Goal: Task Accomplishment & Management: Manage account settings

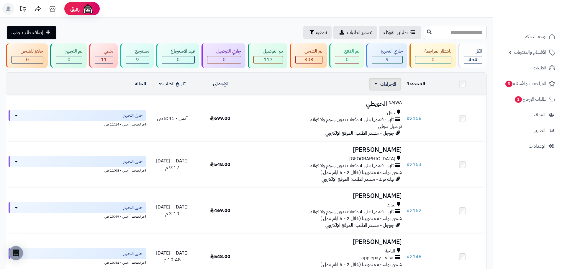
click at [389, 86] on span "الاجراءات" at bounding box center [388, 84] width 16 height 7
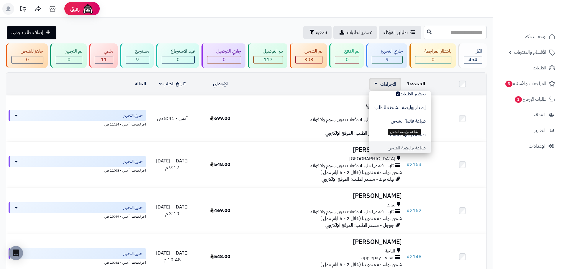
scroll to position [29, 0]
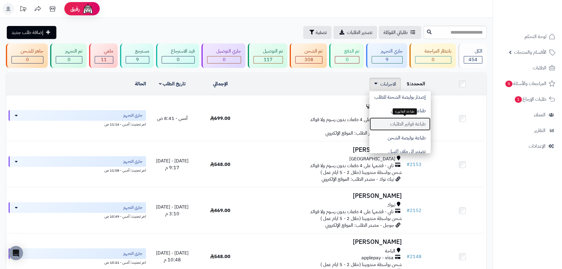
click at [421, 124] on button "طباعة فواتير الطلبات" at bounding box center [399, 124] width 61 height 14
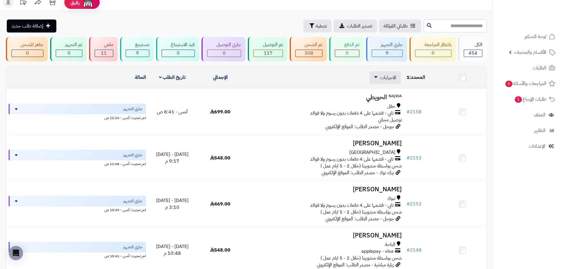
scroll to position [0, 0]
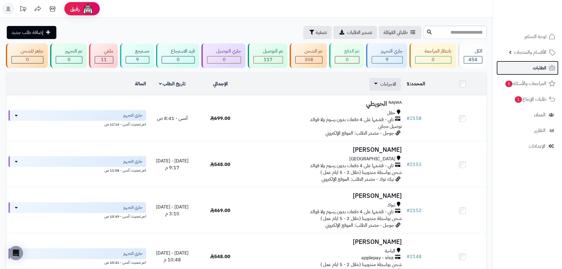
click at [538, 72] on span "الطلبات" at bounding box center [540, 68] width 14 height 8
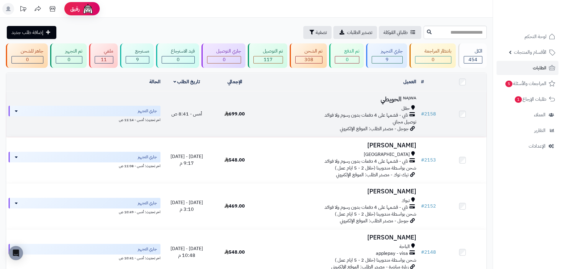
click at [311, 121] on div "حقل تابي - قسّمها على 4 دفعات بدون رسوم ولا فوائد توصيل مجاني" at bounding box center [338, 115] width 155 height 20
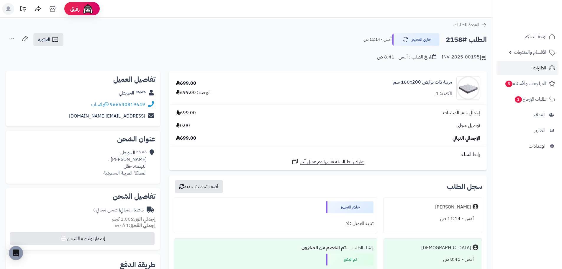
click at [538, 70] on span "الطلبات" at bounding box center [540, 68] width 14 height 8
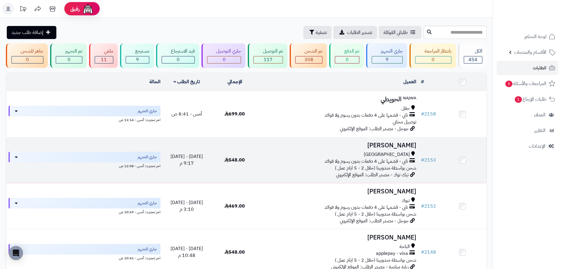
click at [283, 154] on div "جدة" at bounding box center [338, 154] width 155 height 7
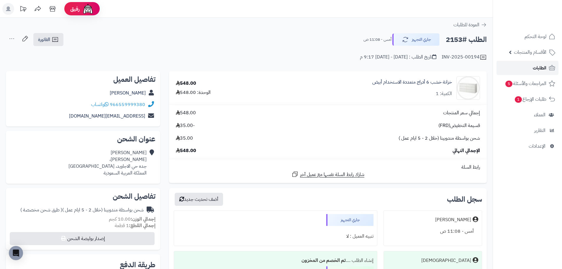
click at [539, 64] on span "الطلبات" at bounding box center [540, 68] width 14 height 8
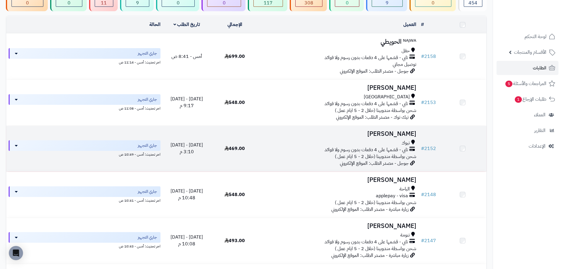
scroll to position [59, 0]
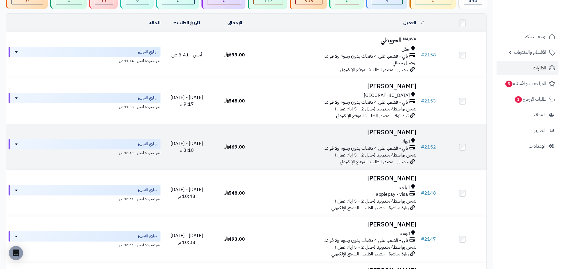
click at [287, 152] on div "تبوك تابي - قسّمها على 4 دفعات بدون رسوم ولا فوائد شحن بواسطة مندوبينا (خلال 2 …" at bounding box center [338, 148] width 155 height 20
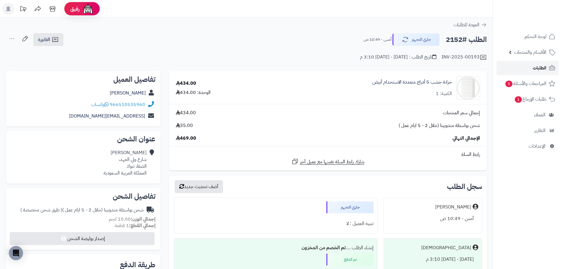
click at [540, 70] on span "الطلبات" at bounding box center [540, 68] width 14 height 8
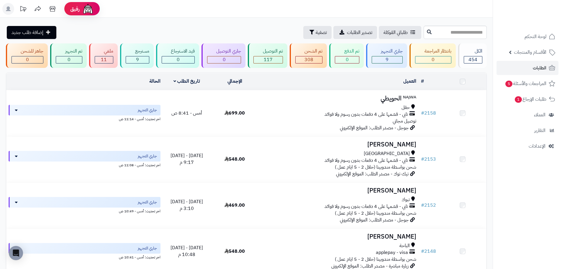
scroll to position [88, 0]
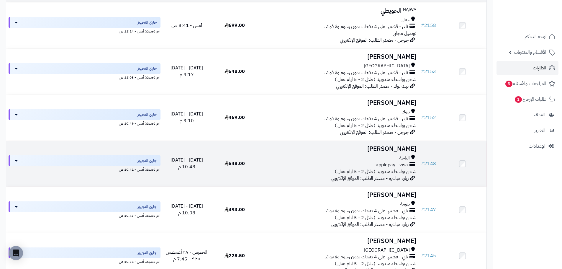
click at [278, 162] on div "applepay - visa" at bounding box center [338, 164] width 155 height 7
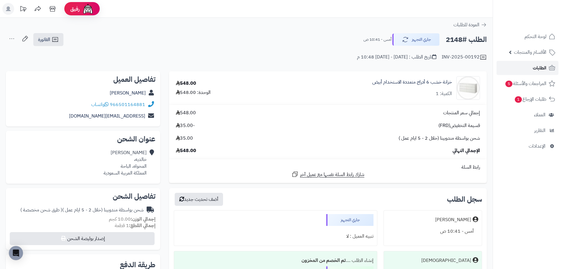
click at [532, 66] on link "الطلبات" at bounding box center [527, 68] width 62 height 14
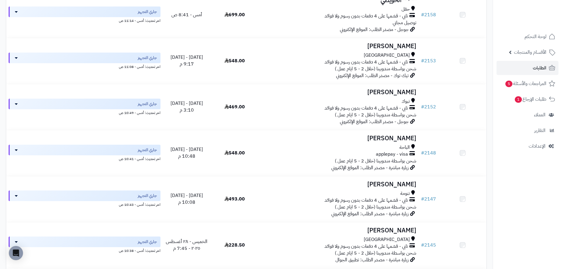
scroll to position [118, 0]
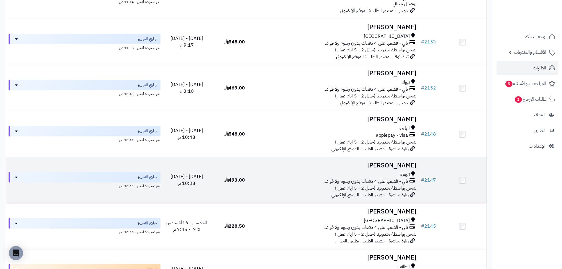
click at [289, 184] on div "تنومة تابي - قسّمها على 4 دفعات بدون رسوم ولا فوائد شحن بواسطة مندوبينا (خلال 2…" at bounding box center [338, 181] width 155 height 20
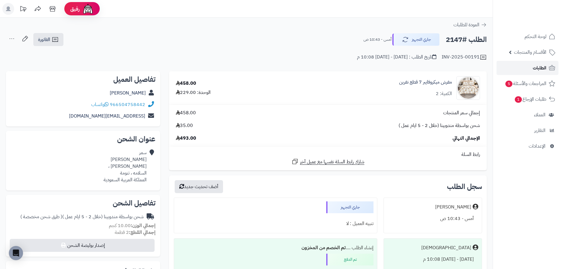
click at [531, 67] on link "الطلبات" at bounding box center [527, 68] width 62 height 14
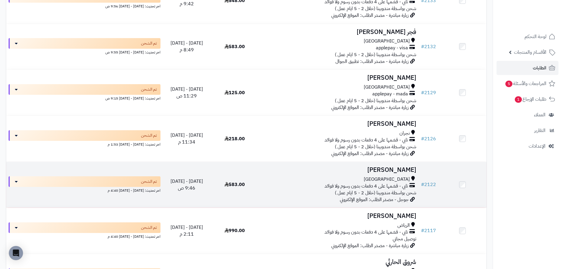
scroll to position [708, 0]
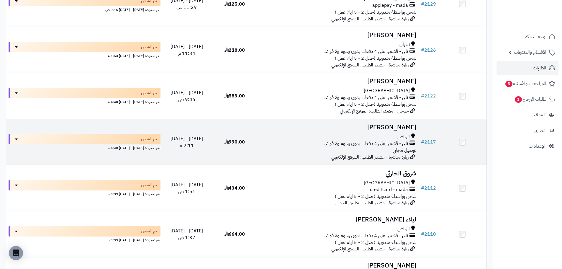
click at [301, 142] on div "تابي - قسّمها على 4 دفعات بدون رسوم ولا فوائد" at bounding box center [338, 143] width 155 height 7
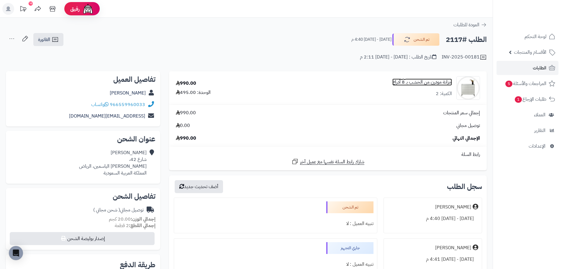
click at [425, 83] on link "خزانة مودرن من الخشب بـ 8 أدراج" at bounding box center [422, 82] width 60 height 7
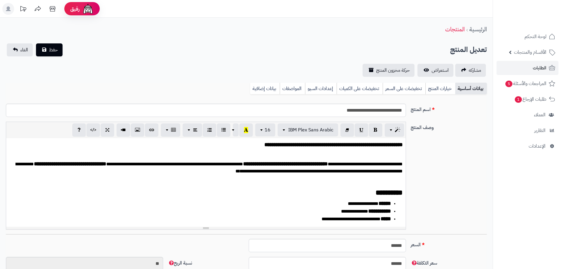
scroll to position [3, 0]
click at [436, 71] on span "استعراض" at bounding box center [440, 70] width 17 height 7
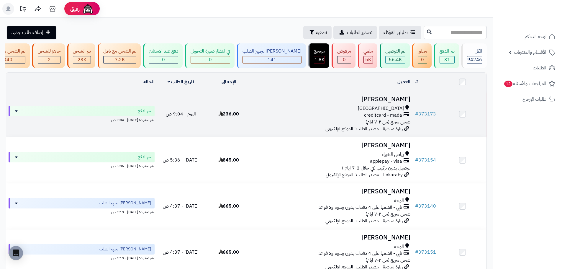
click at [209, 122] on td "236.00" at bounding box center [229, 114] width 48 height 46
